Goal: Information Seeking & Learning: Learn about a topic

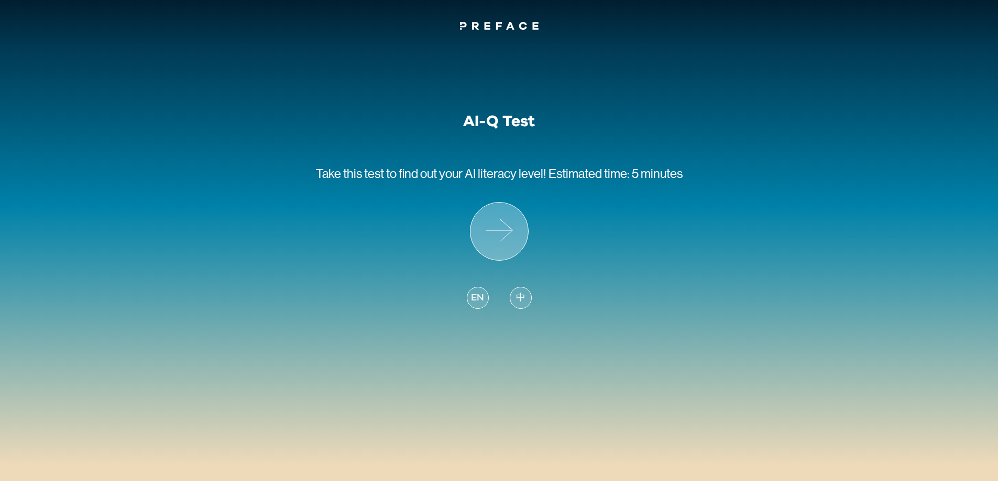
click at [509, 236] on icon at bounding box center [499, 232] width 58 height 58
click at [521, 297] on span "中" at bounding box center [520, 298] width 9 height 14
click at [492, 242] on icon at bounding box center [499, 232] width 58 height 58
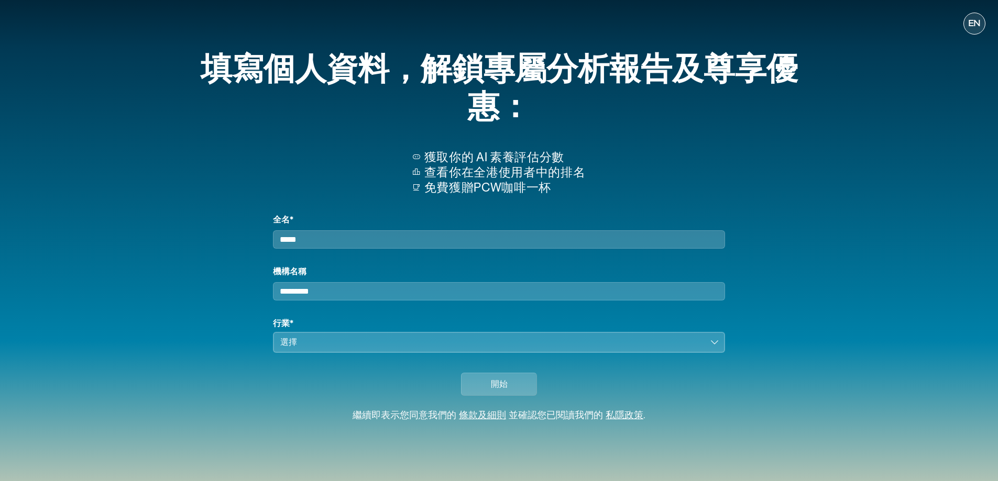
click at [715, 348] on button "選擇" at bounding box center [498, 342] width 451 height 21
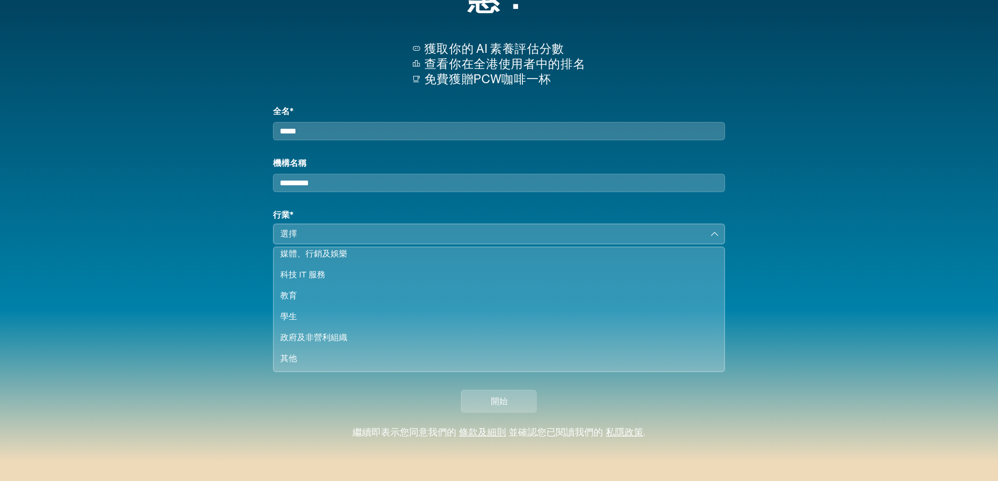
scroll to position [117, 0]
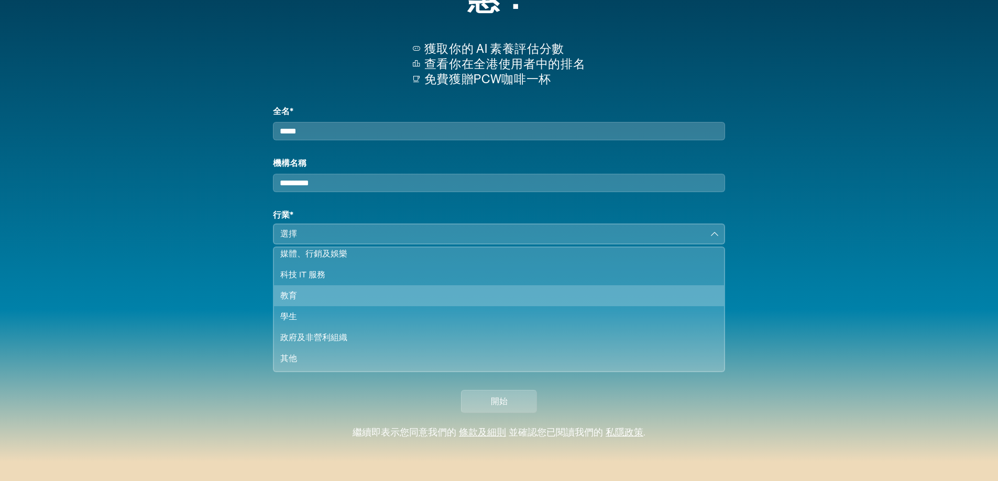
click at [327, 290] on div "教育" at bounding box center [492, 296] width 424 height 13
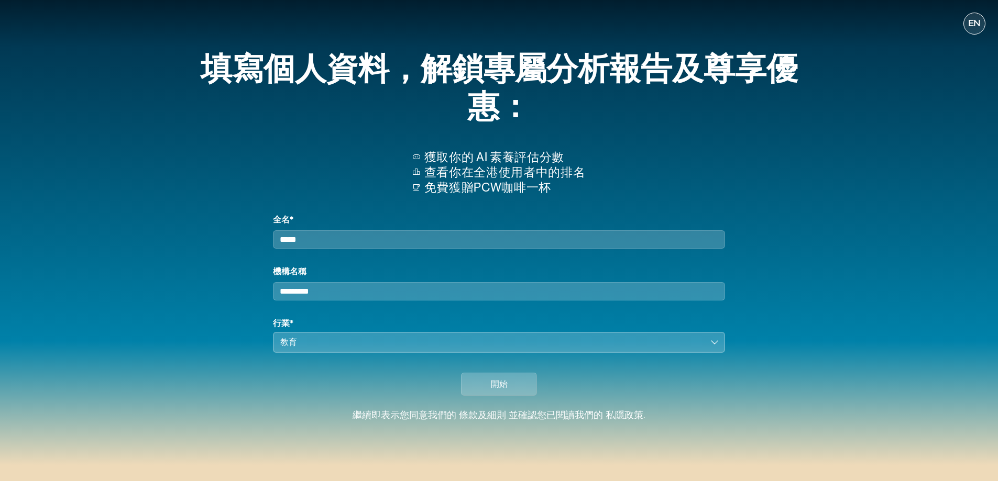
scroll to position [0, 0]
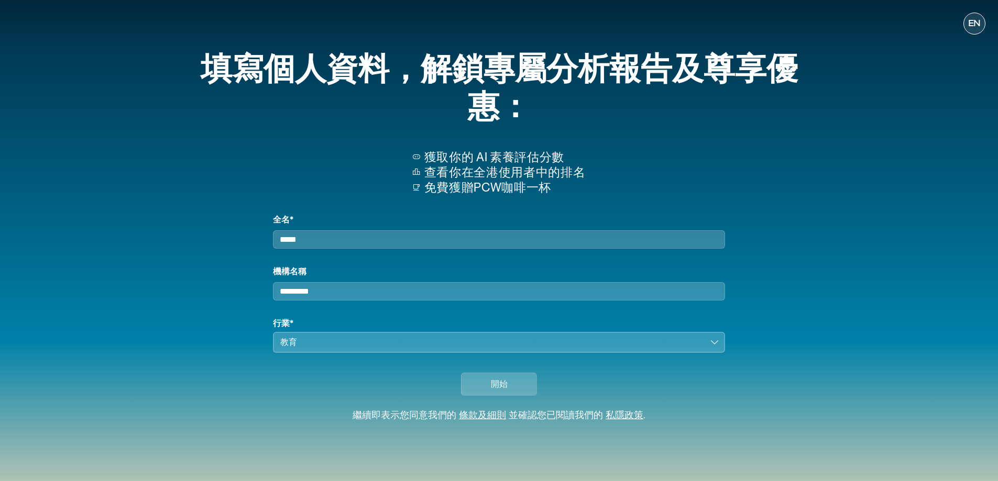
click at [387, 243] on input "全名*" at bounding box center [498, 239] width 451 height 18
type input "*"
click at [491, 391] on span "開始" at bounding box center [499, 384] width 17 height 13
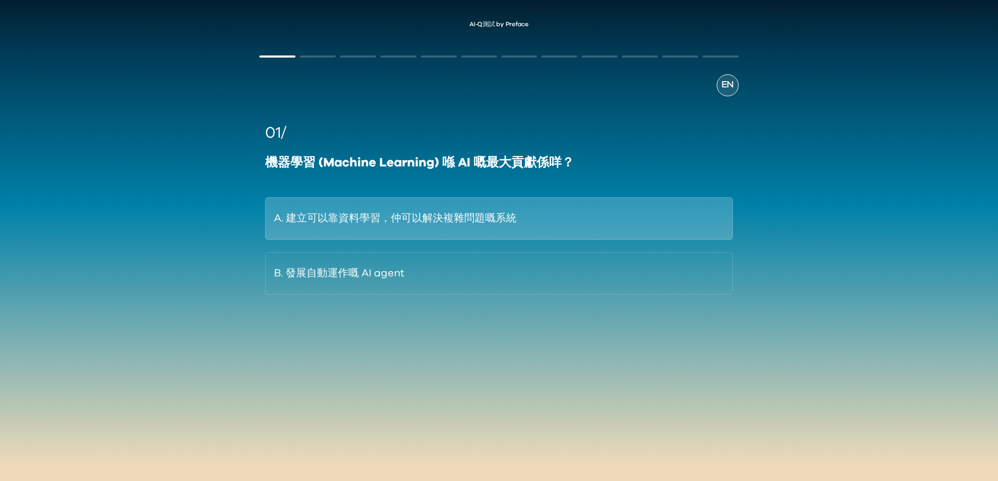
click at [486, 225] on button "A. 建立可以靠資料學習，仲可以解決複雜問題嘅系統" at bounding box center [498, 218] width 467 height 42
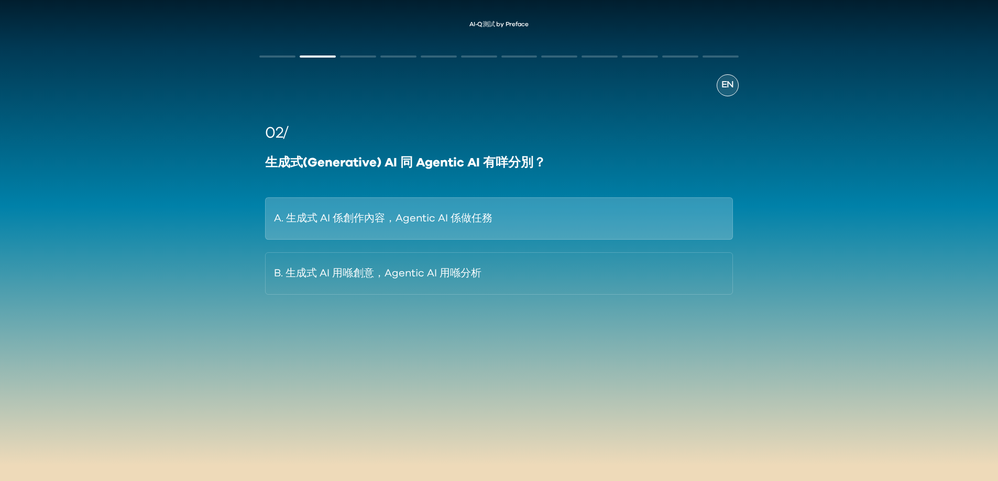
click at [486, 217] on button "A. 生成式 AI 係創作內容，Agentic AI 係做任務" at bounding box center [498, 218] width 467 height 42
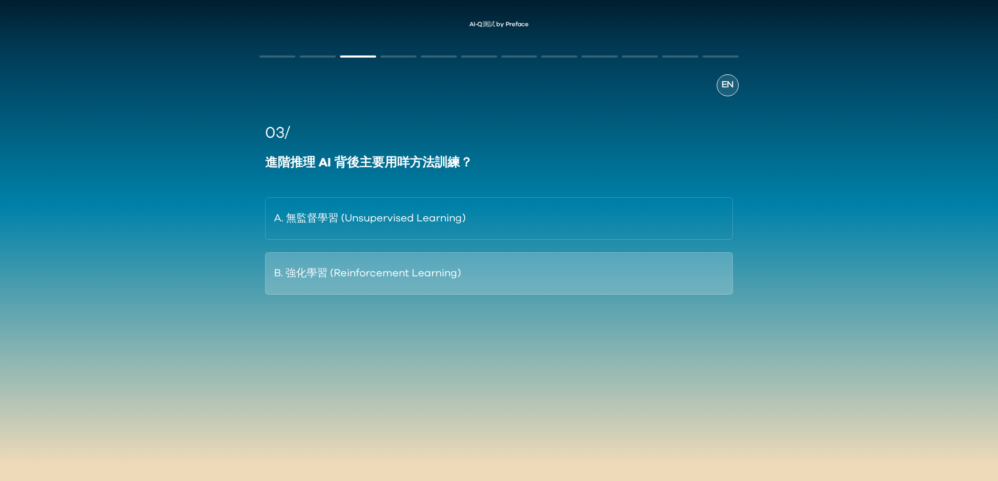
click at [454, 282] on button "B. 強化學習 (Reinforcement Learning)" at bounding box center [498, 273] width 467 height 42
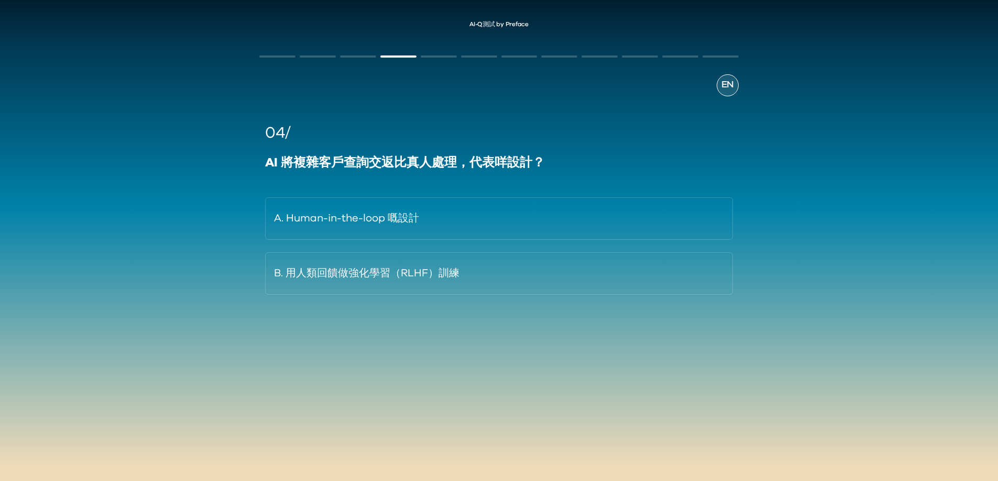
click at [454, 281] on button "B. 用人類回饋做強化學習（RLHF）訓練" at bounding box center [498, 273] width 467 height 42
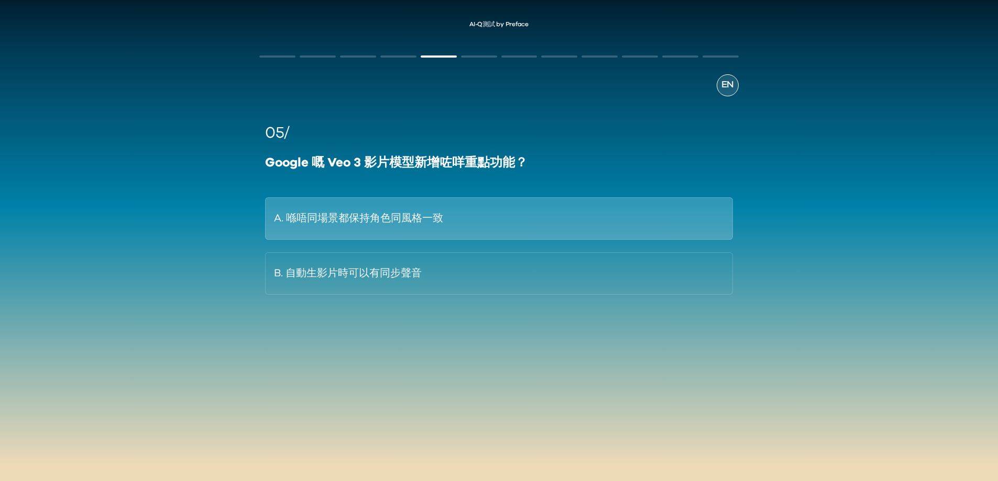
click at [454, 212] on button "A. 喺唔同場景都保持角色同風格一致" at bounding box center [498, 218] width 467 height 42
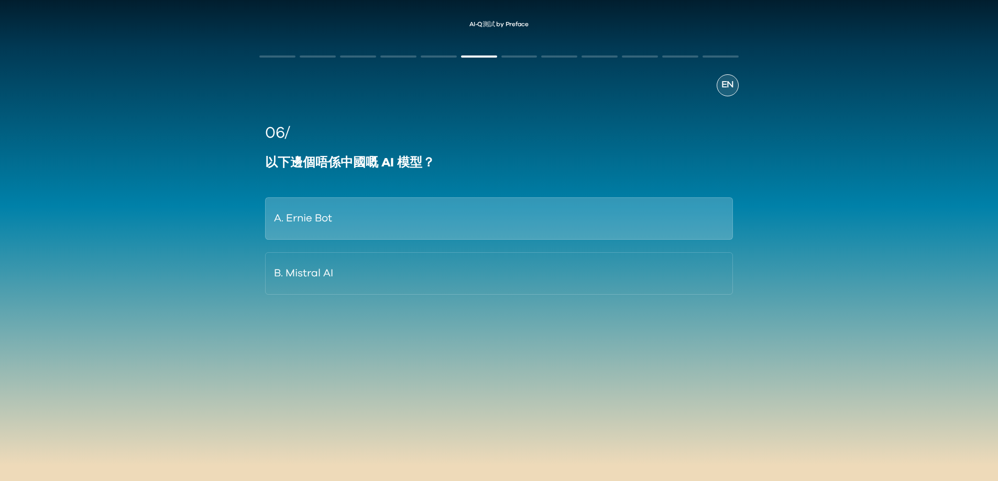
click at [454, 222] on button "A. Ernie Bot" at bounding box center [498, 218] width 467 height 42
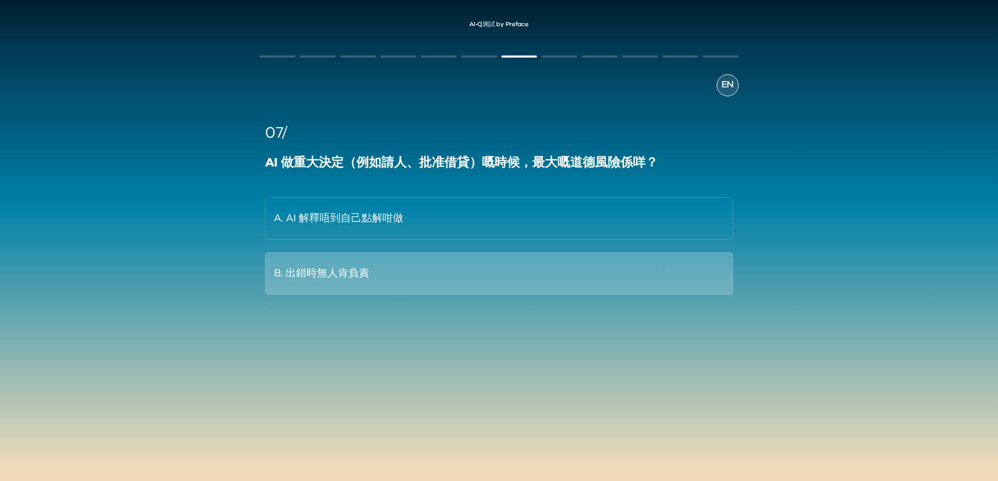
click at [439, 275] on button "B. 出錯時無人肯負責" at bounding box center [498, 273] width 467 height 42
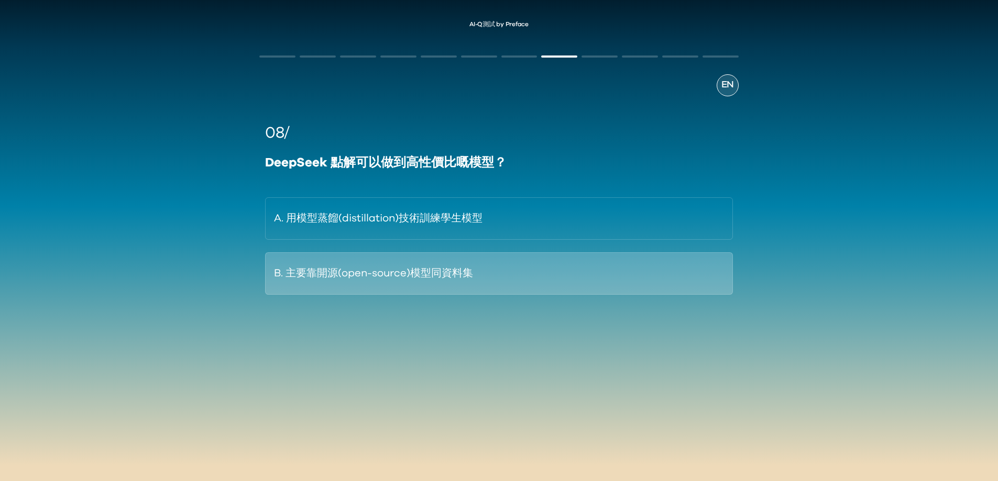
click at [393, 271] on button "B. 主要靠開源(open-source)模型同資料集" at bounding box center [498, 273] width 467 height 42
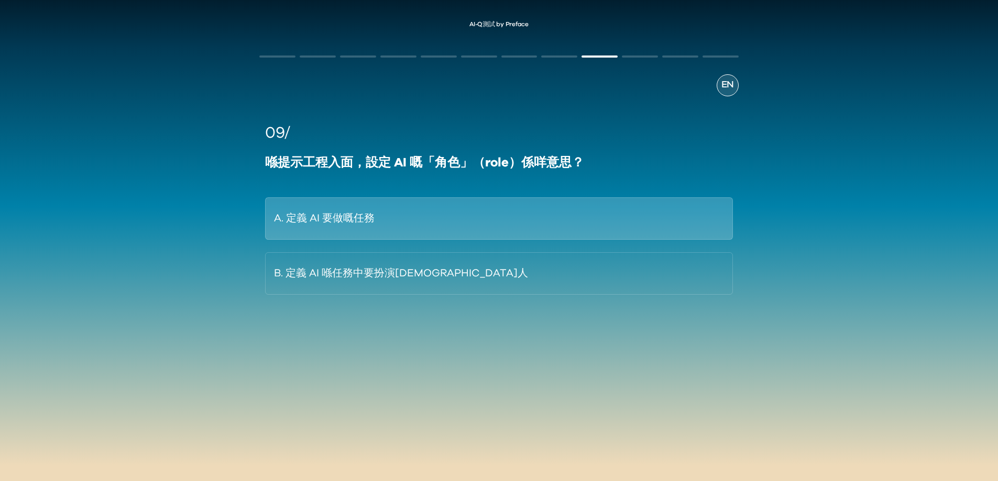
click at [400, 220] on button "A. 定義 AI 要做嘅任務" at bounding box center [498, 218] width 467 height 42
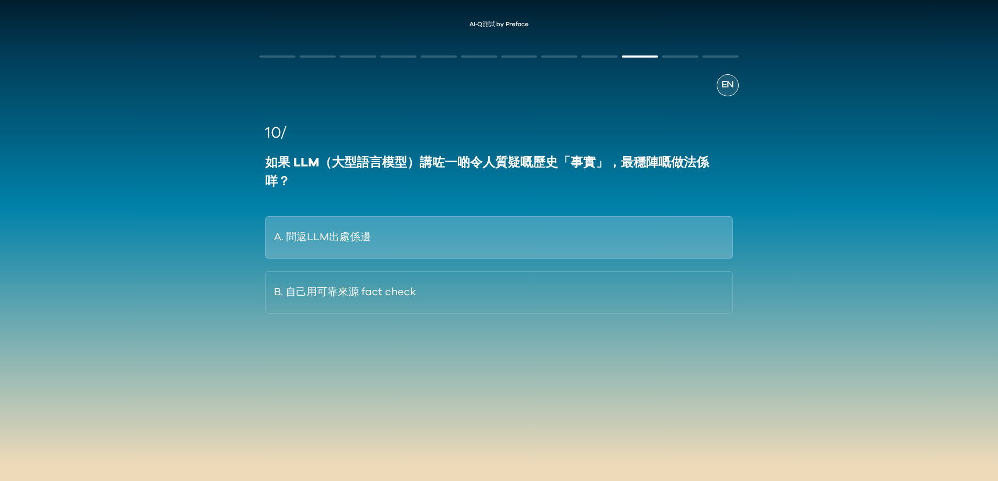
click at [363, 234] on button "A. 問返LLM出處係邊" at bounding box center [498, 237] width 467 height 42
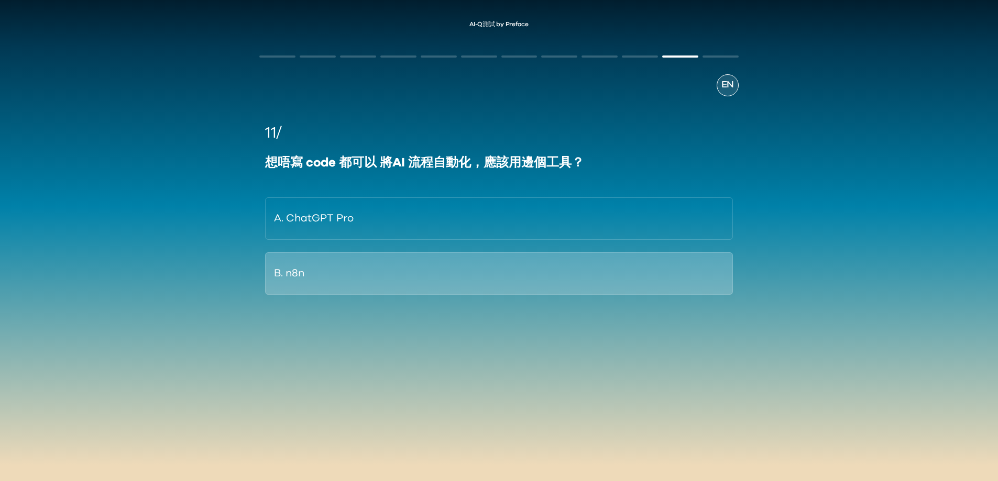
click at [334, 273] on button "B. n8n" at bounding box center [498, 273] width 467 height 42
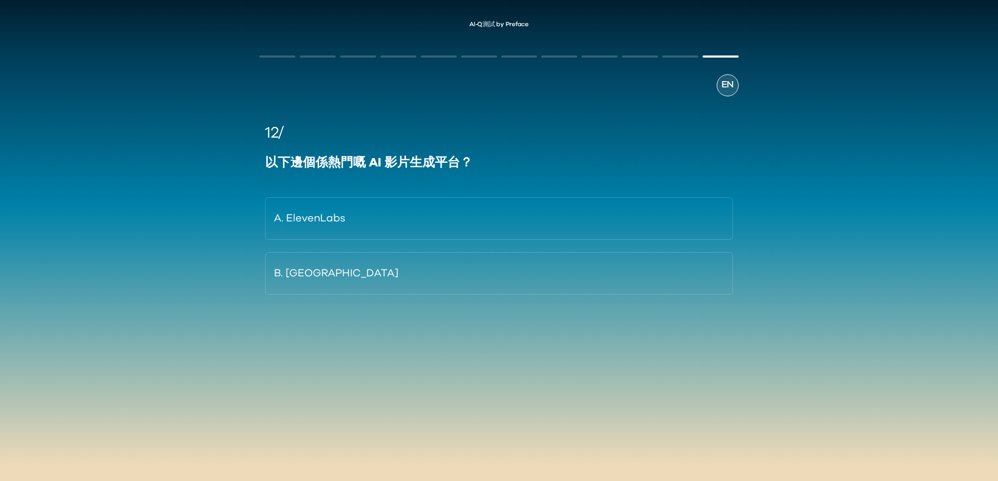
click at [335, 268] on button "B. [GEOGRAPHIC_DATA]" at bounding box center [498, 273] width 467 height 42
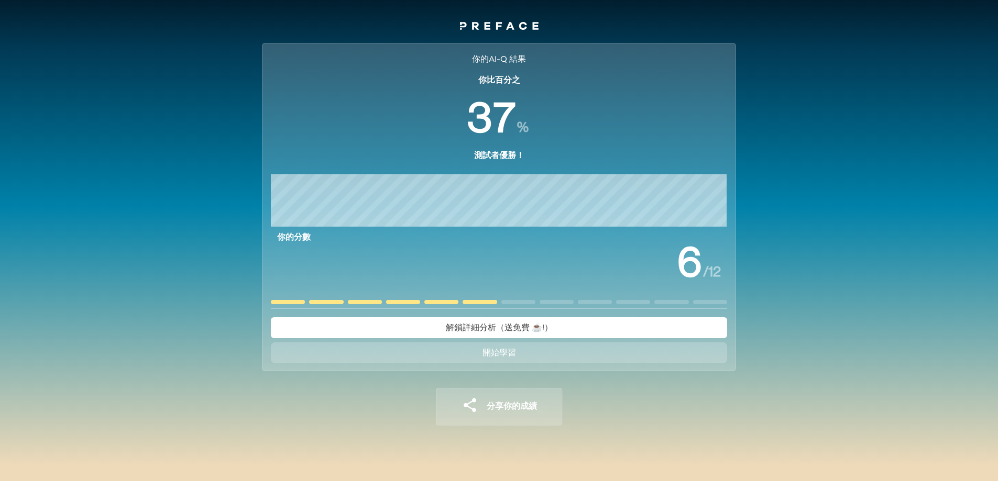
click at [538, 359] on button "開始學習" at bounding box center [499, 353] width 456 height 21
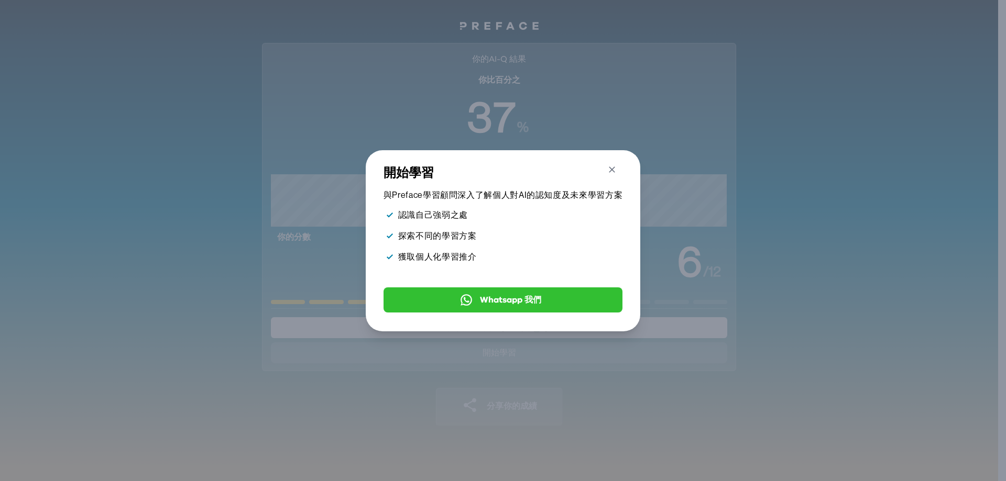
click at [615, 168] on icon "button" at bounding box center [612, 170] width 6 height 6
